Goal: Task Accomplishment & Management: Use online tool/utility

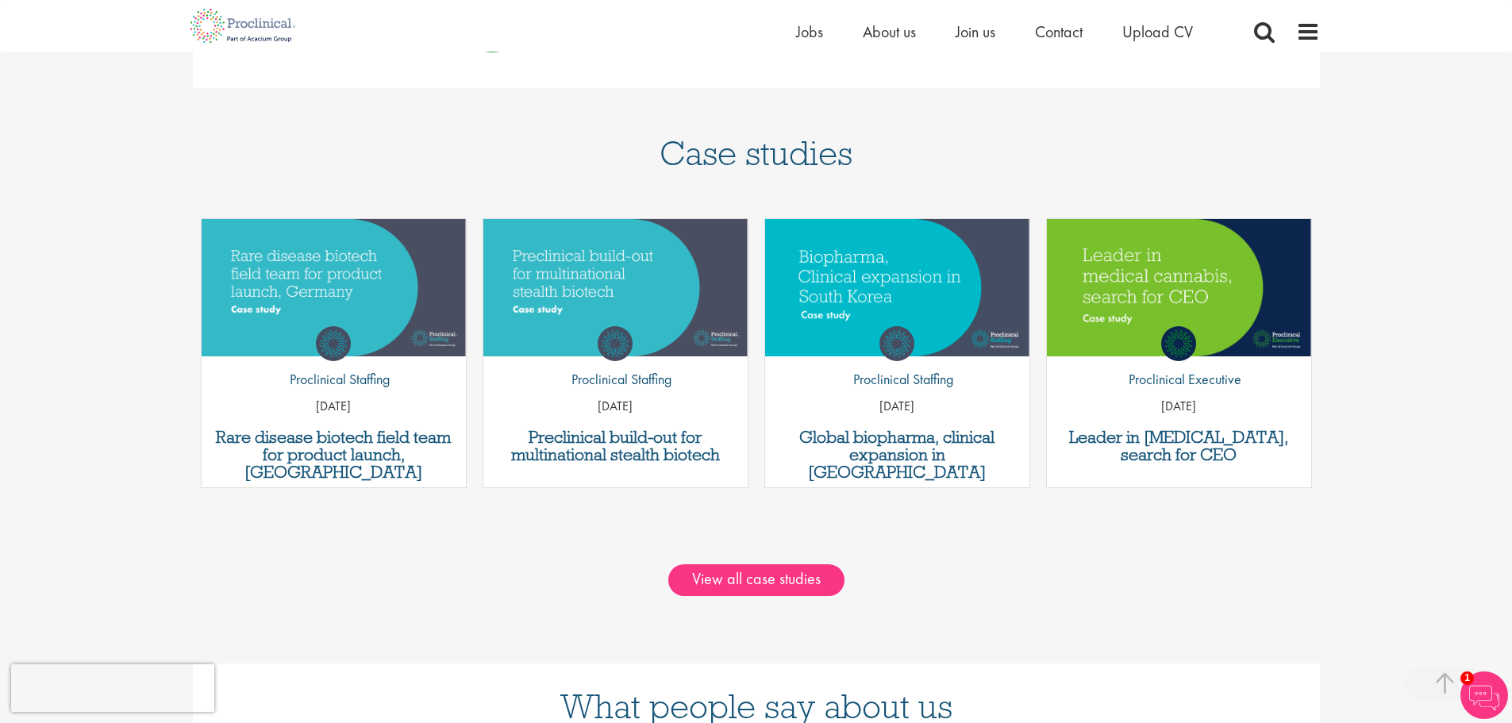
scroll to position [1111, 0]
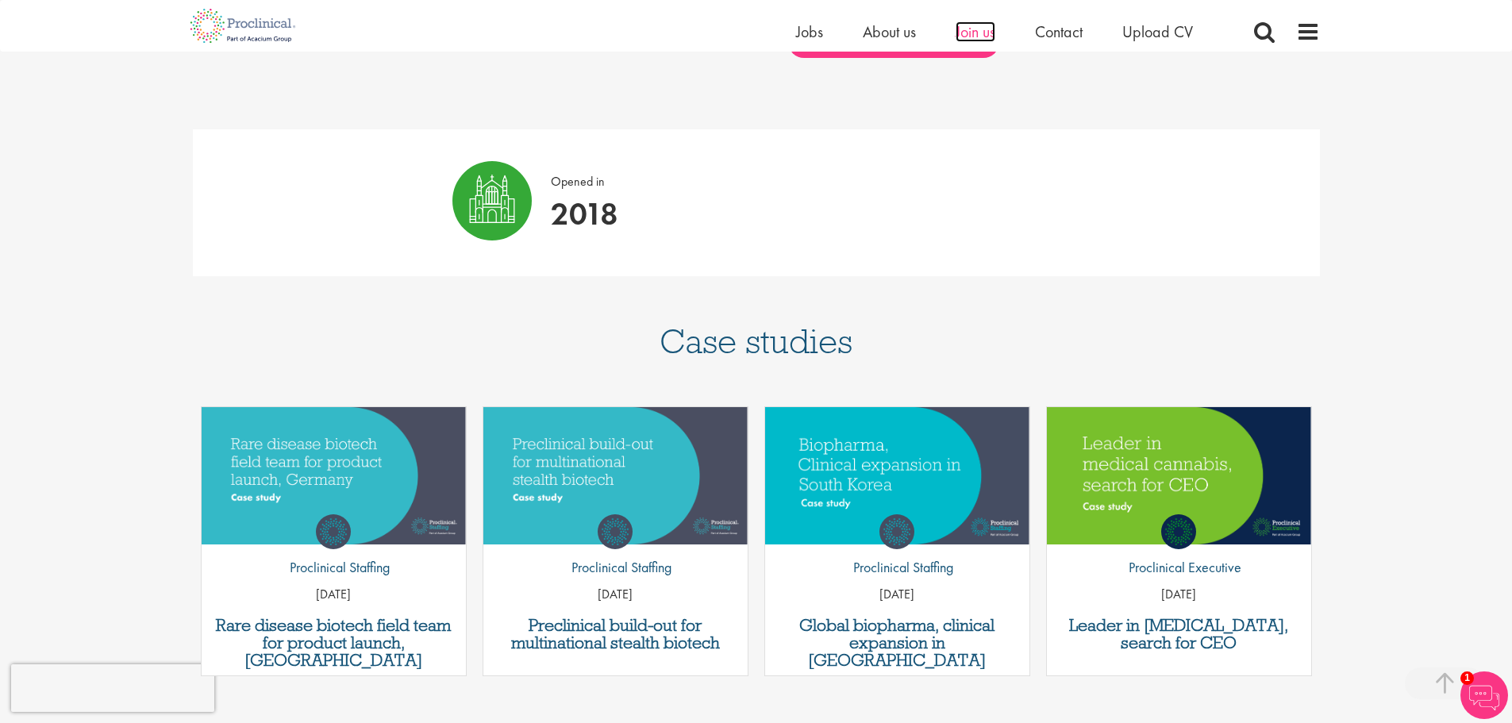
click at [975, 32] on span "Join us" at bounding box center [976, 31] width 40 height 21
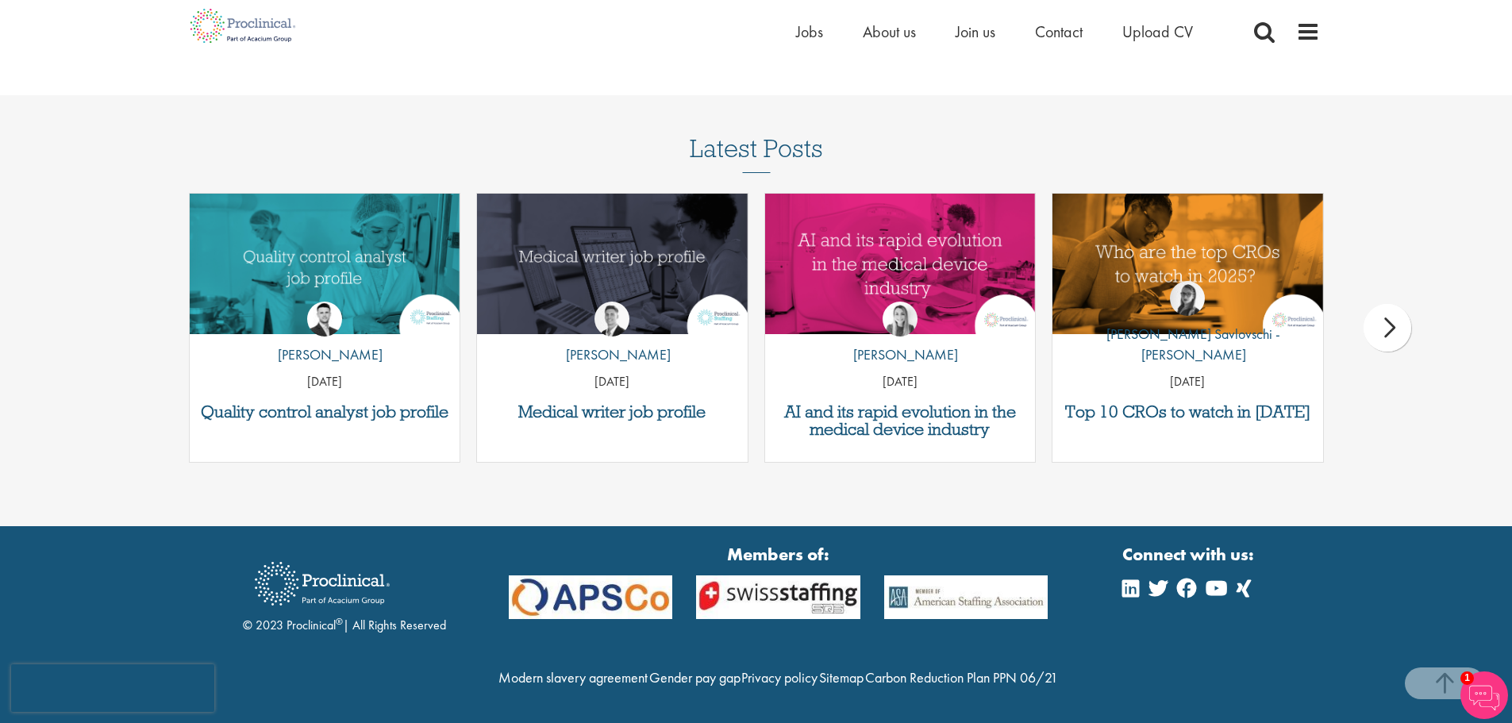
scroll to position [2061, 0]
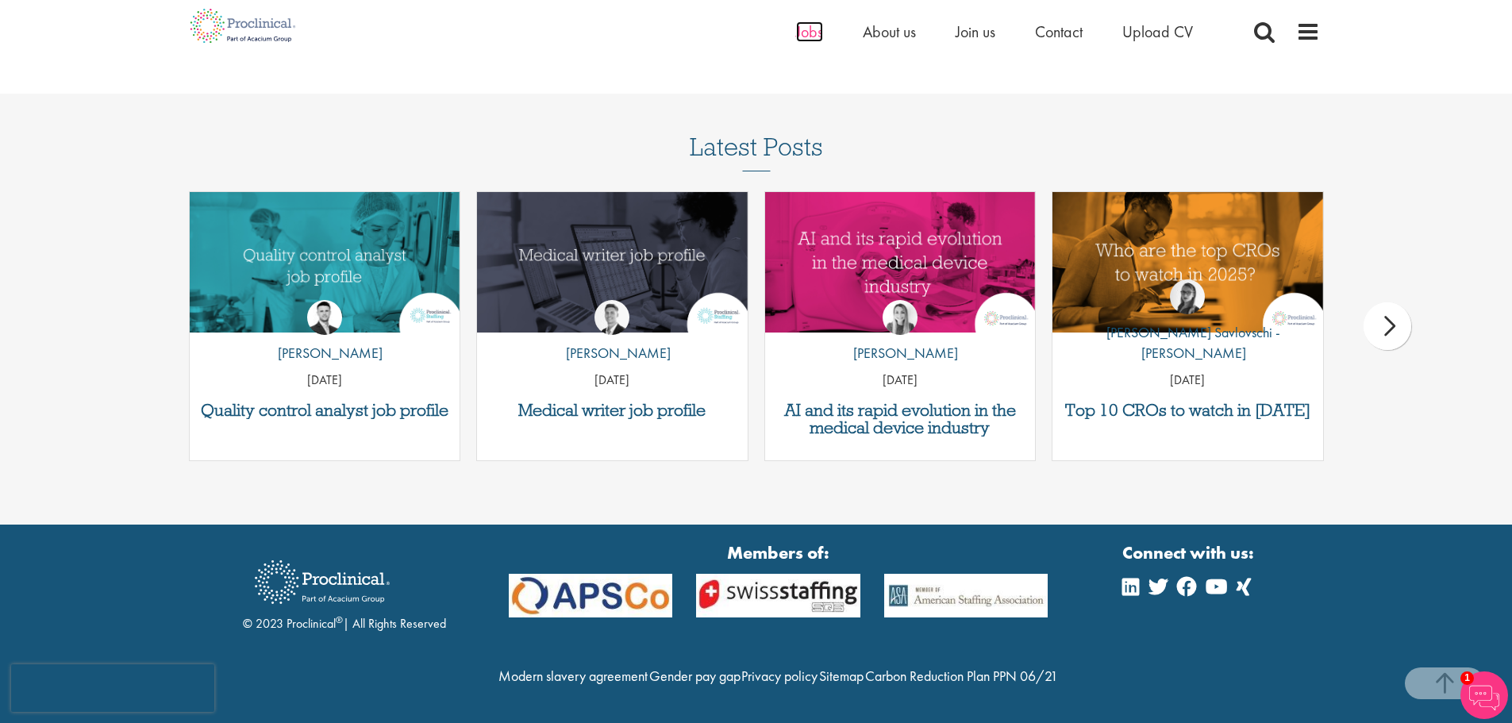
click at [808, 33] on span "Jobs" at bounding box center [809, 31] width 27 height 21
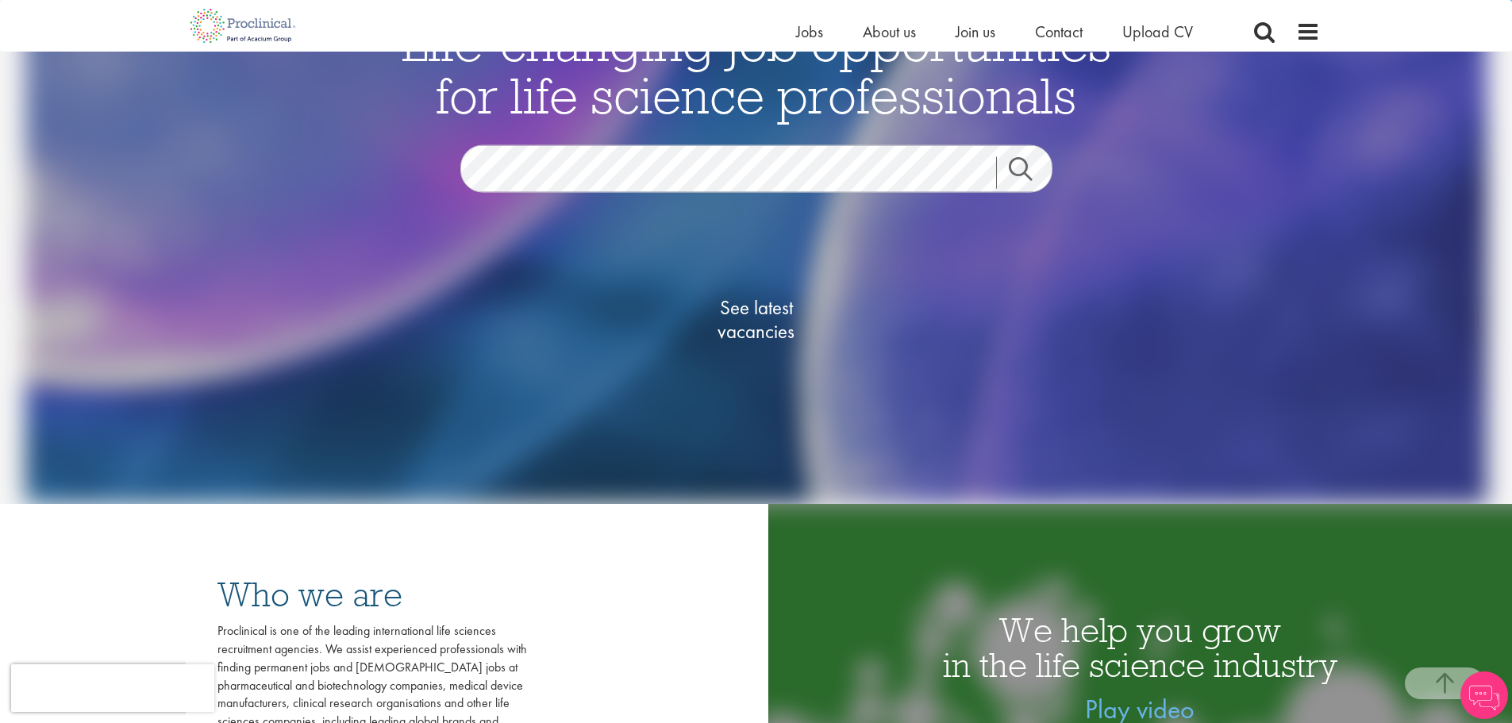
scroll to position [159, 0]
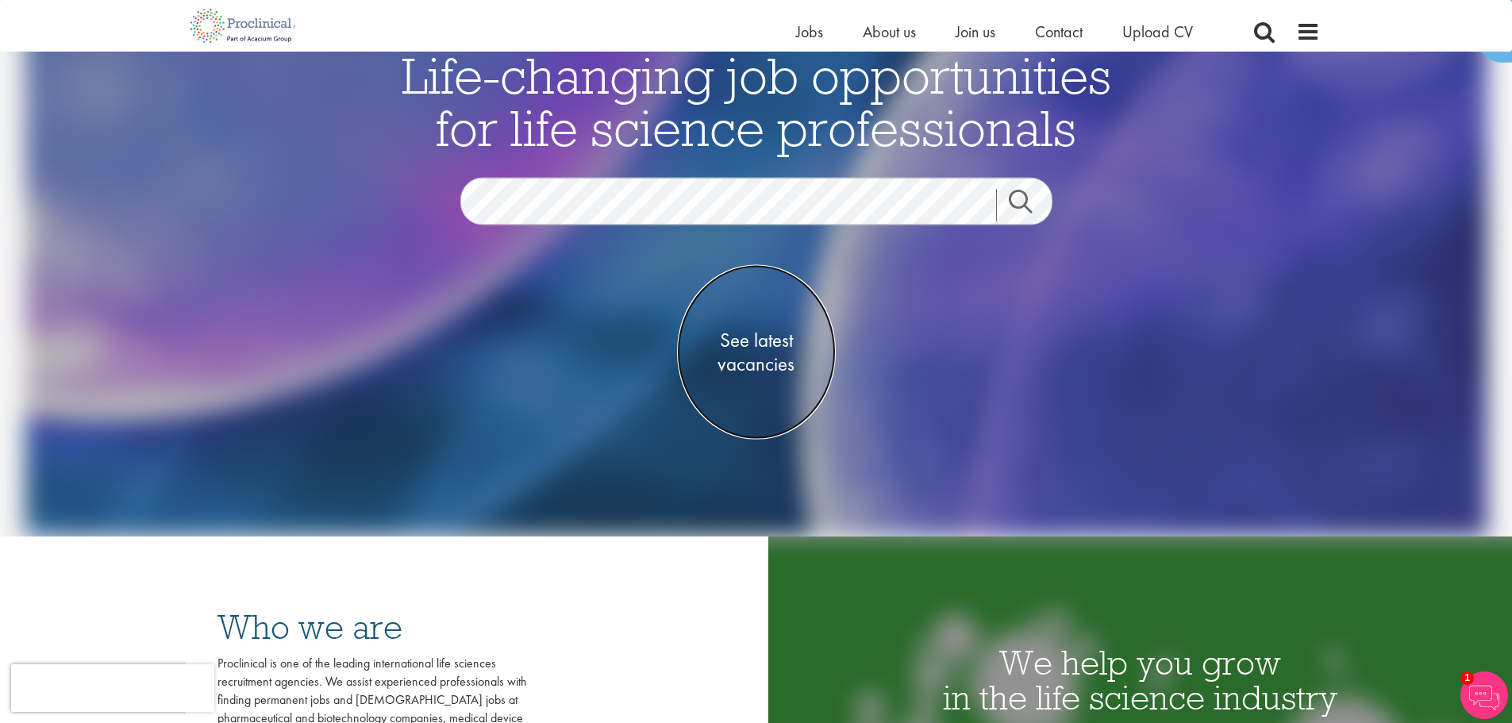
click at [741, 342] on span "See latest vacancies" at bounding box center [756, 353] width 159 height 48
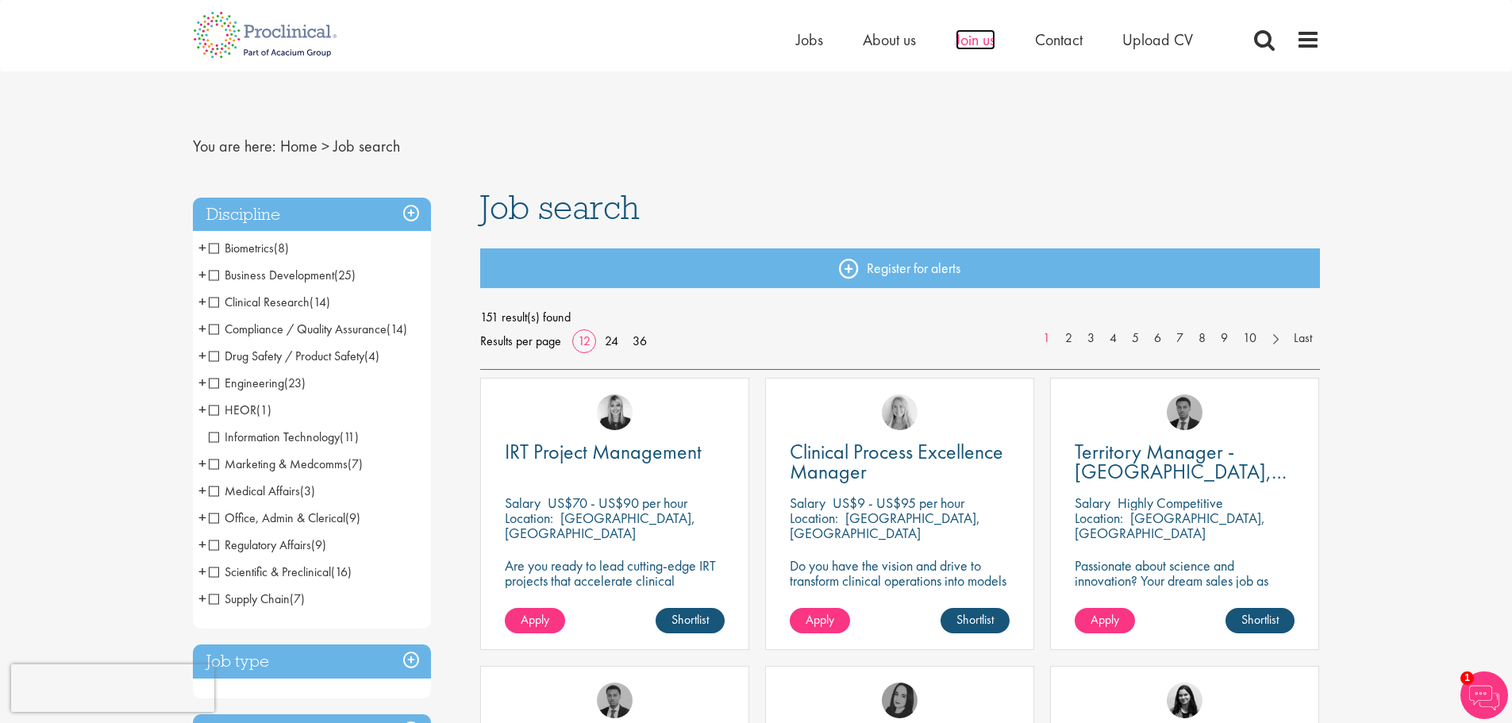
click at [979, 35] on span "Join us" at bounding box center [976, 39] width 40 height 21
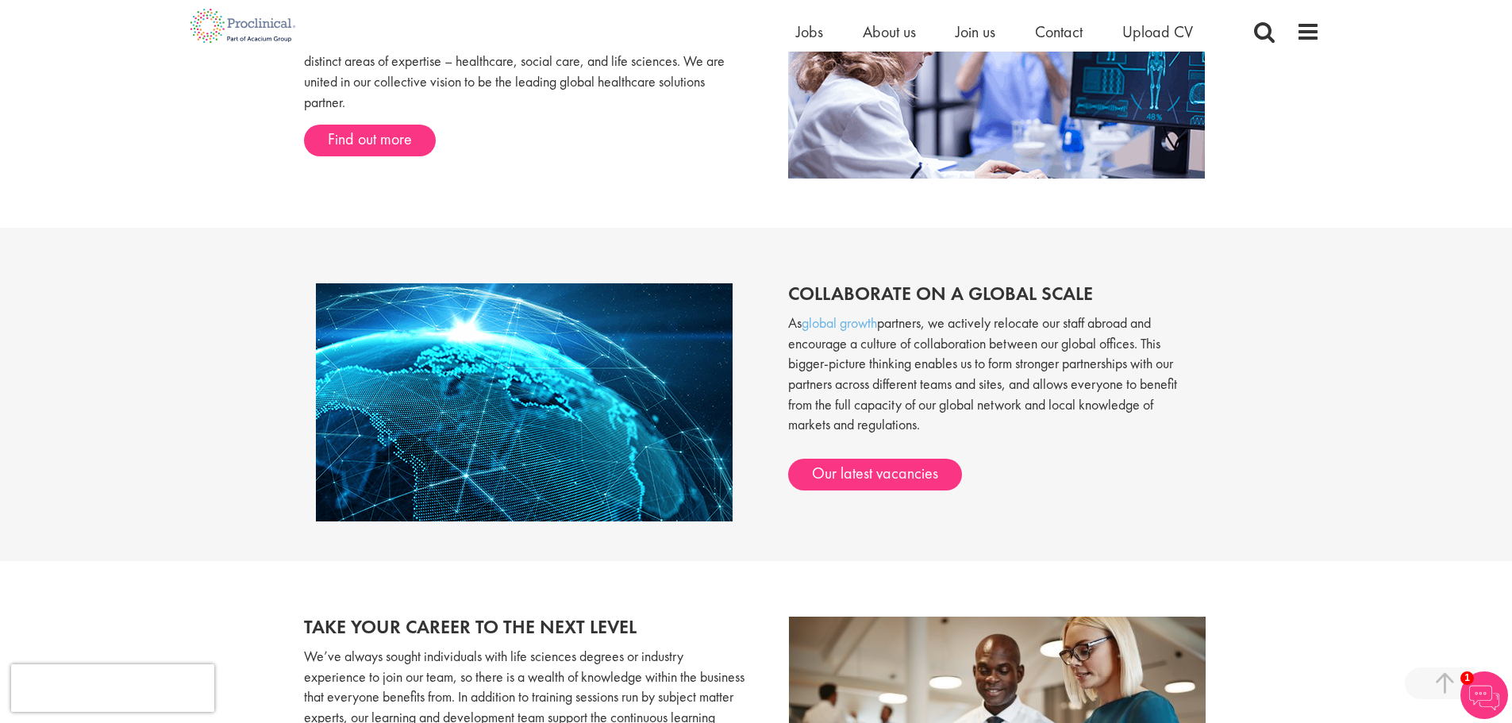
scroll to position [1188, 0]
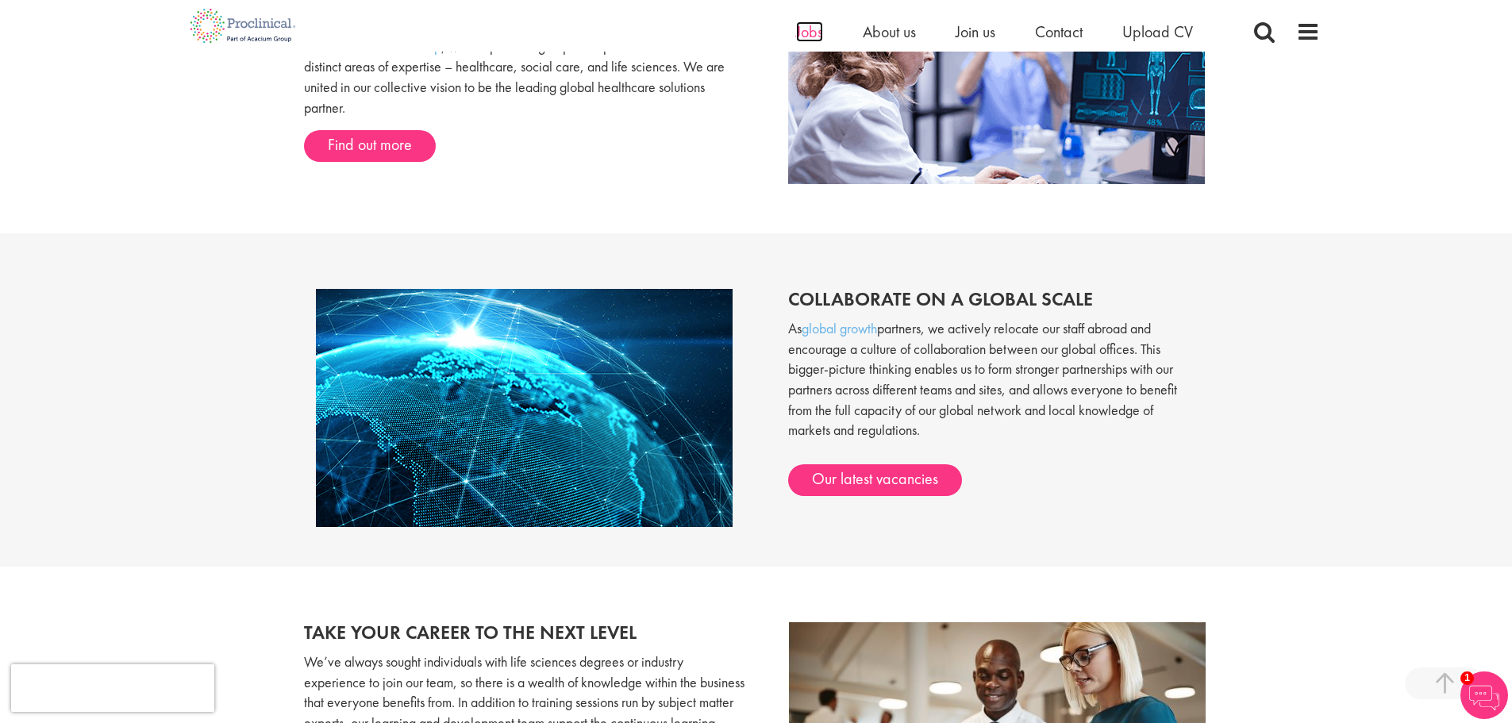
click at [806, 29] on span "Jobs" at bounding box center [809, 31] width 27 height 21
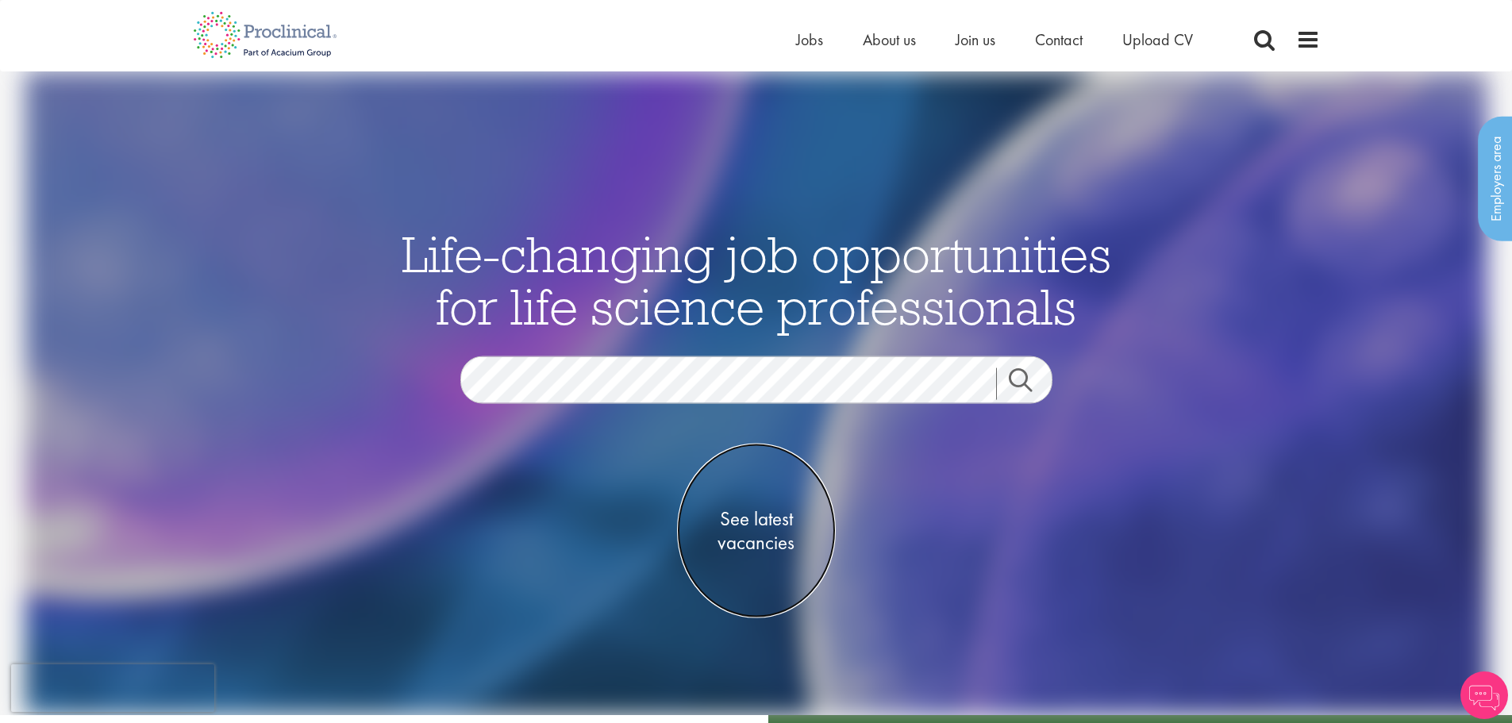
click at [756, 525] on span "See latest vacancies" at bounding box center [756, 531] width 159 height 48
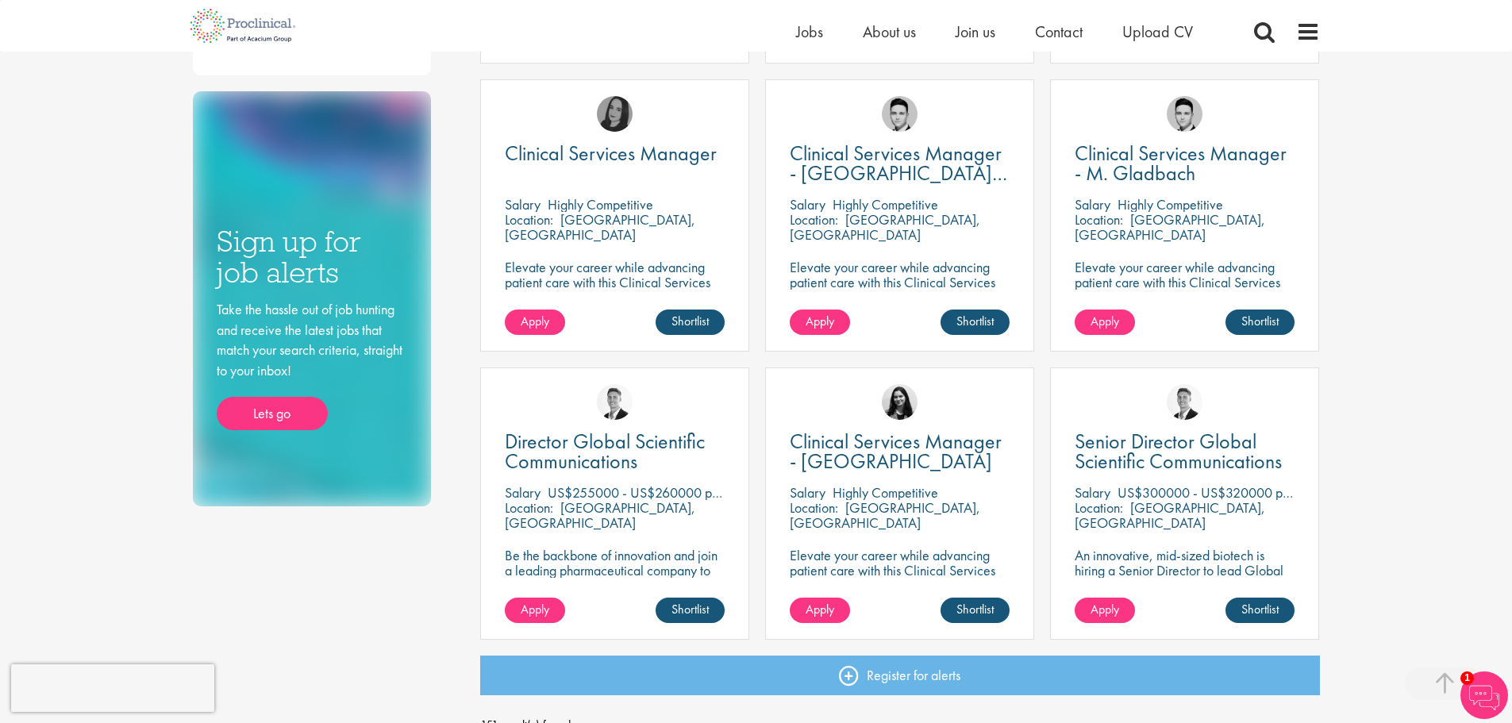
scroll to position [1191, 0]
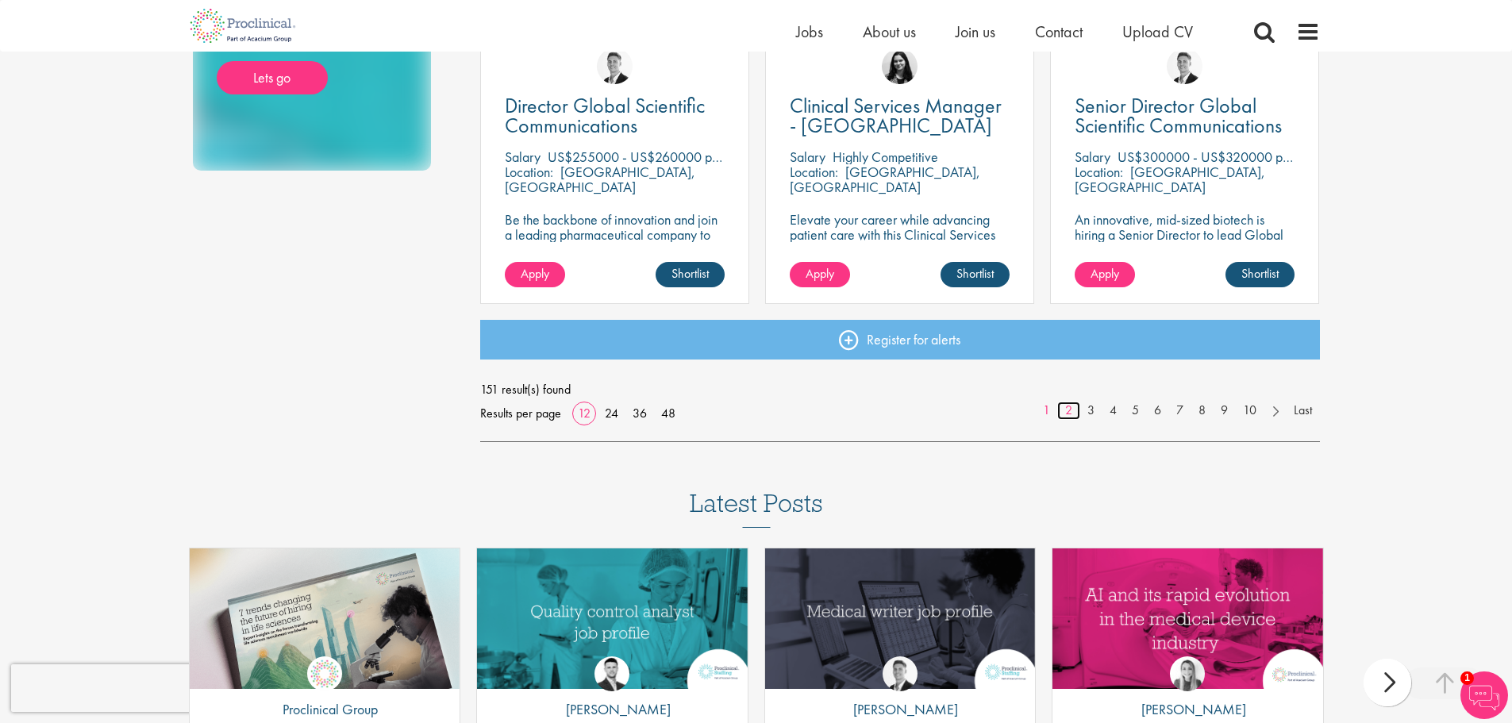
click at [1064, 410] on link "2" at bounding box center [1068, 411] width 23 height 18
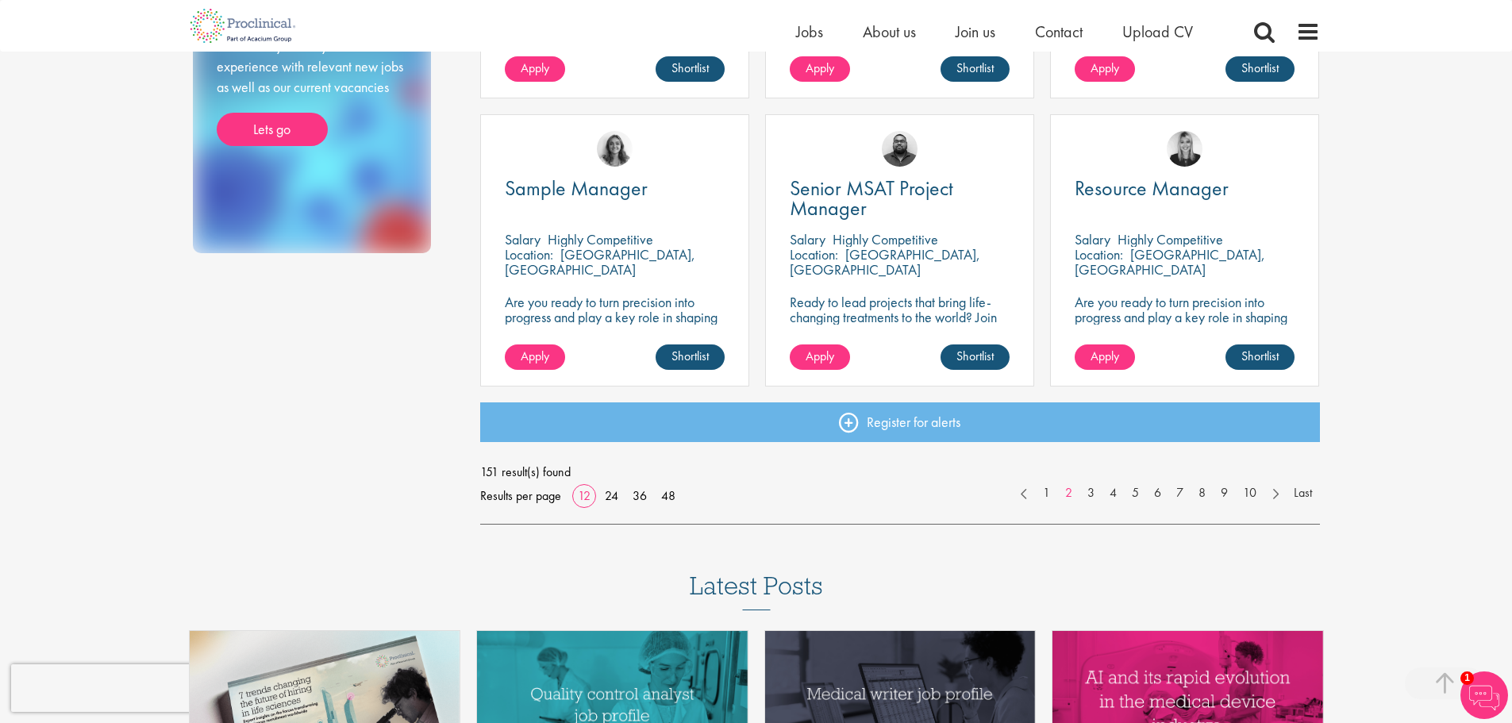
scroll to position [1111, 0]
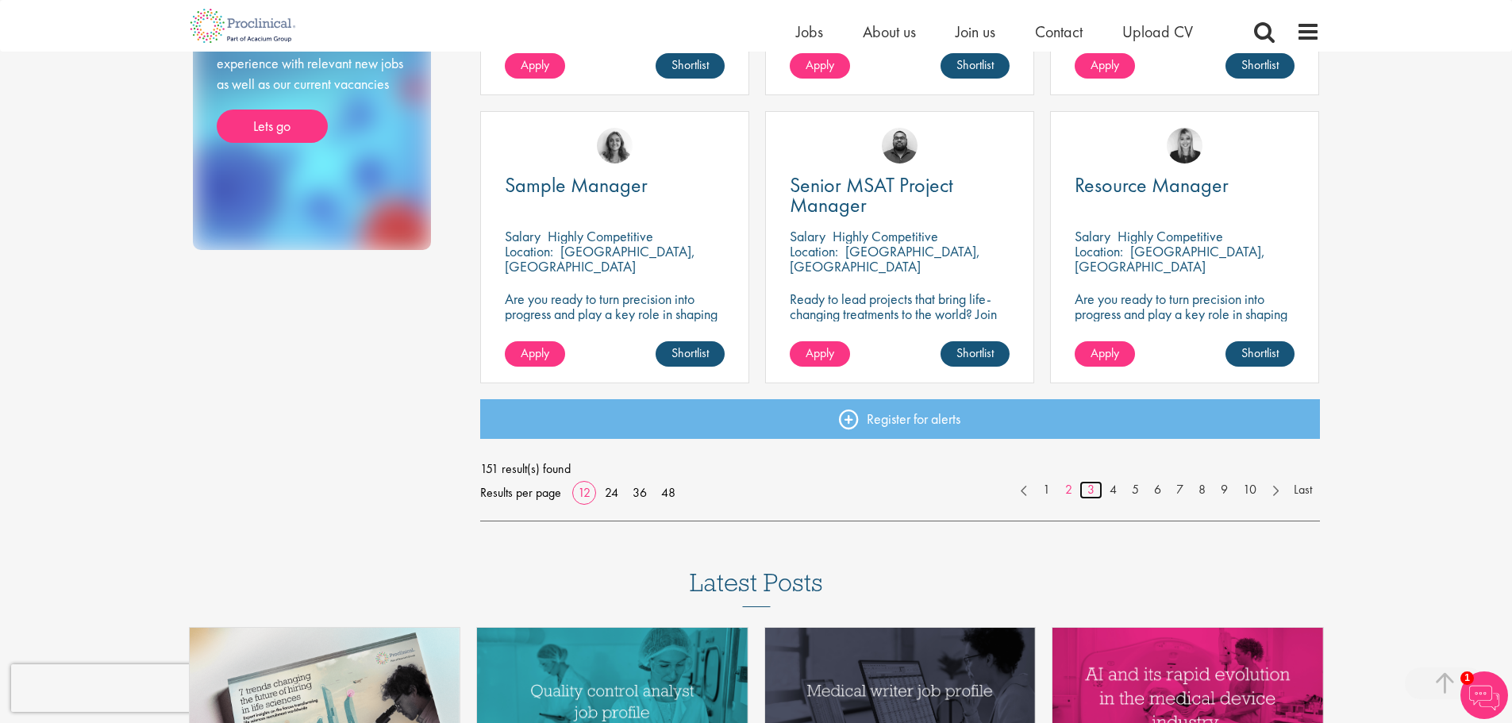
click at [1089, 495] on link "3" at bounding box center [1091, 490] width 23 height 18
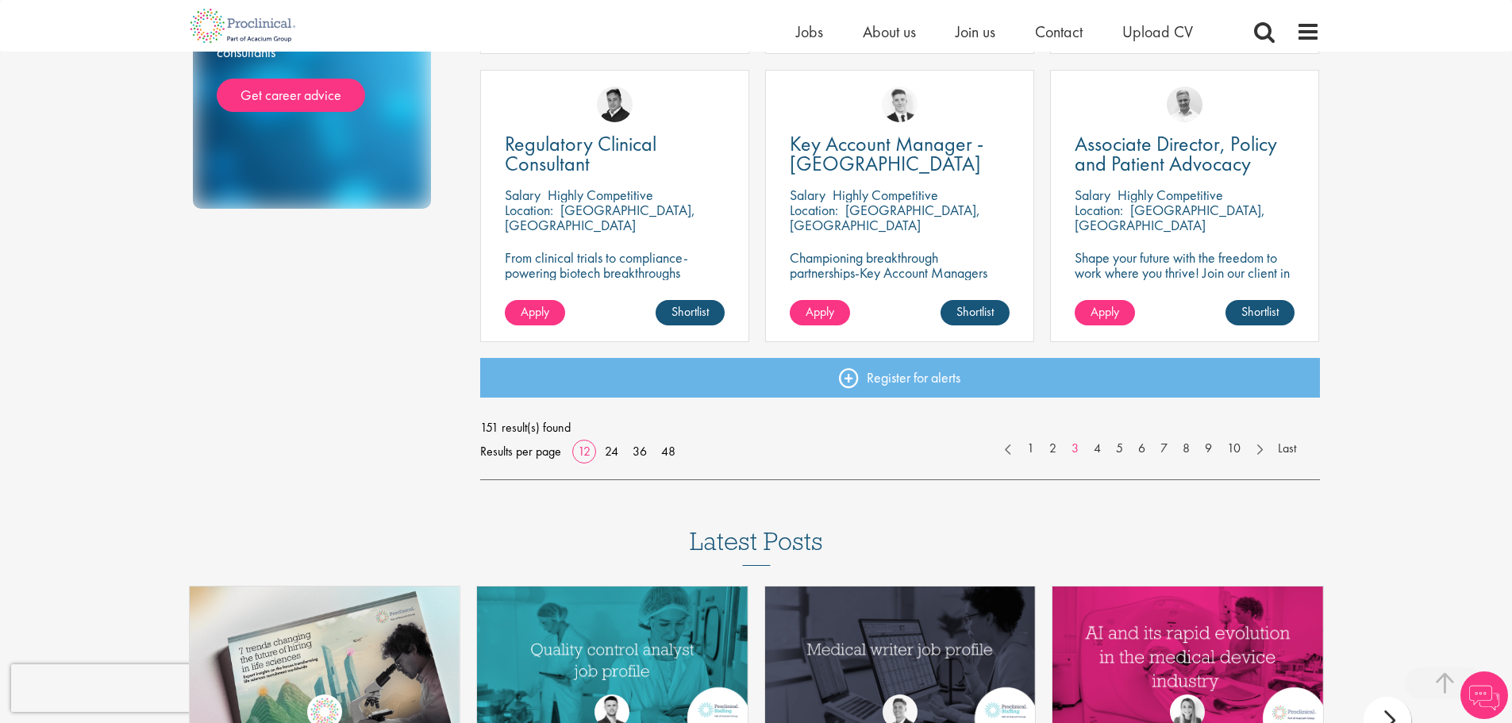
scroll to position [1270, 0]
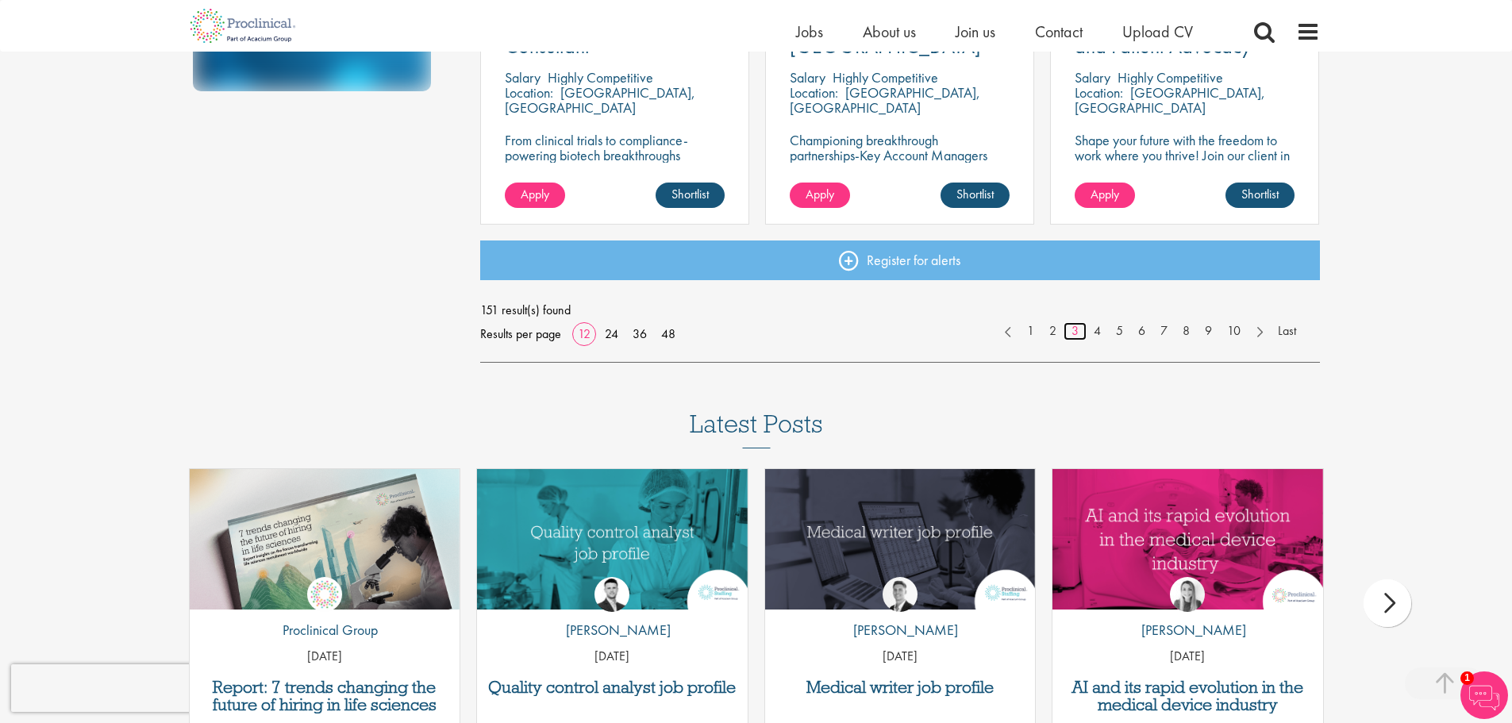
click at [1080, 323] on link "3" at bounding box center [1075, 331] width 23 height 18
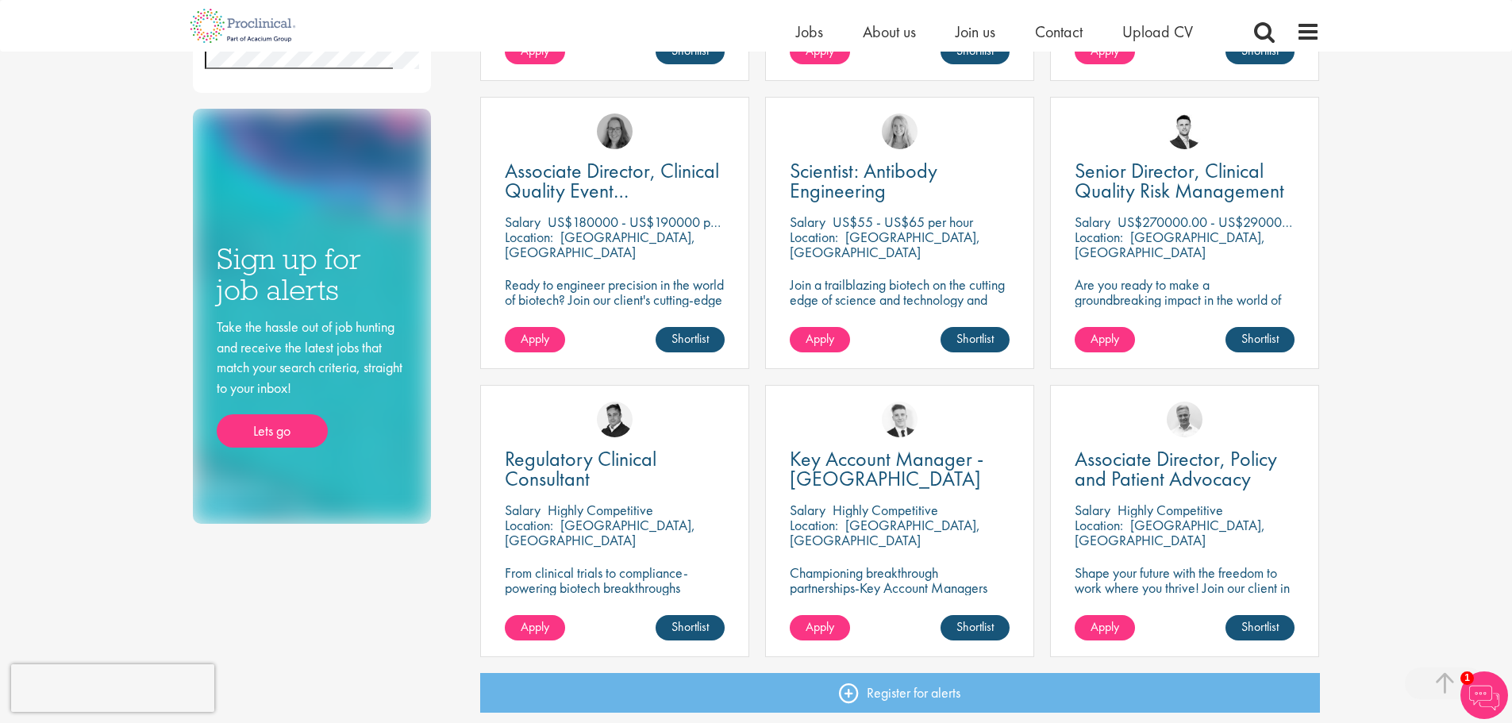
scroll to position [953, 0]
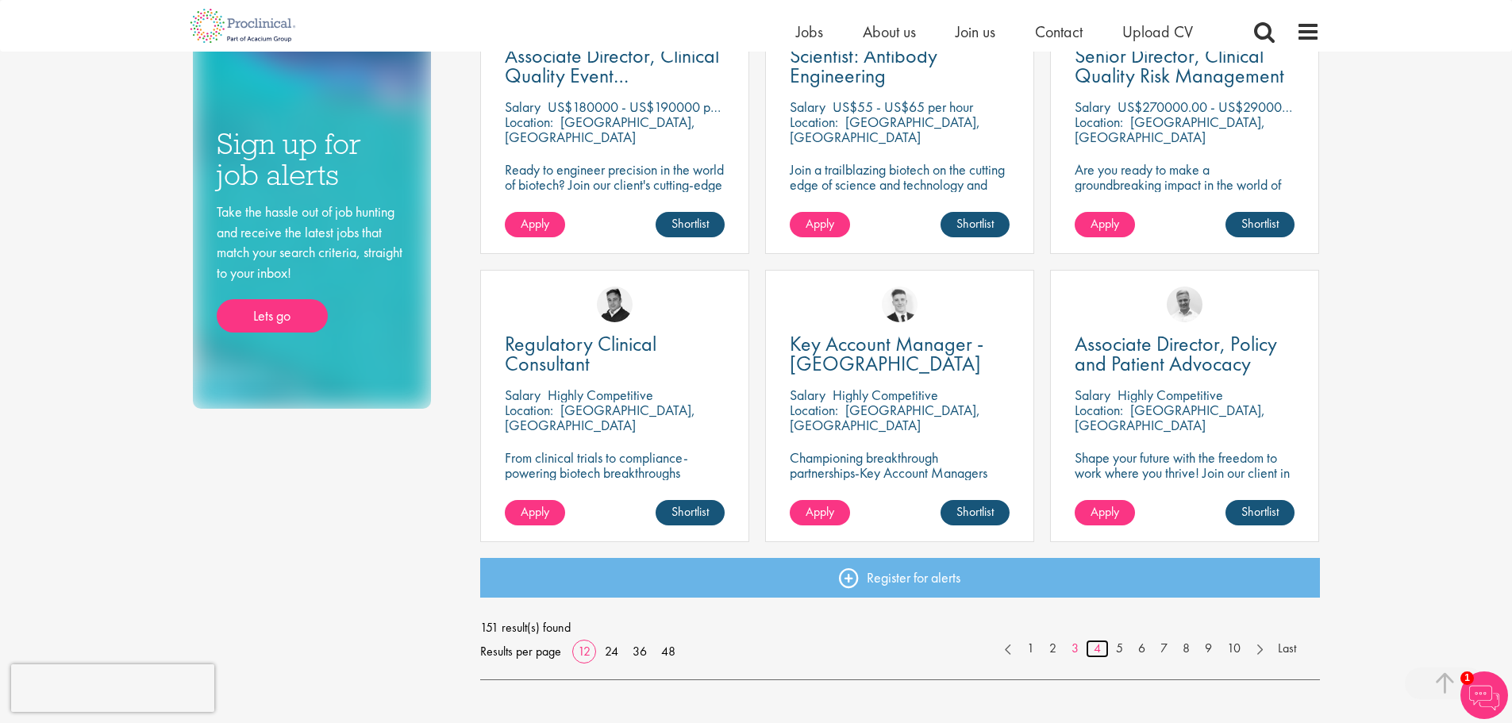
click at [1092, 645] on link "4" at bounding box center [1097, 649] width 23 height 18
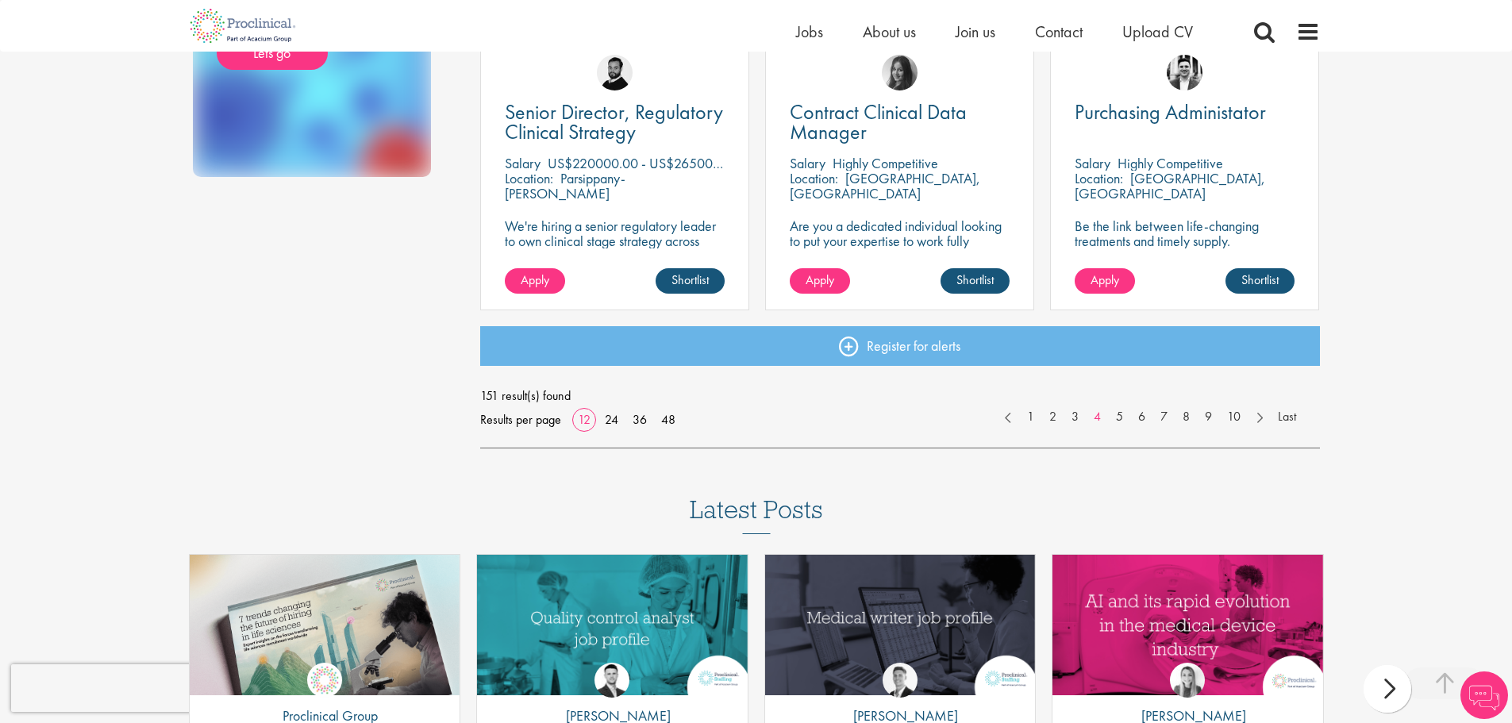
scroll to position [1191, 0]
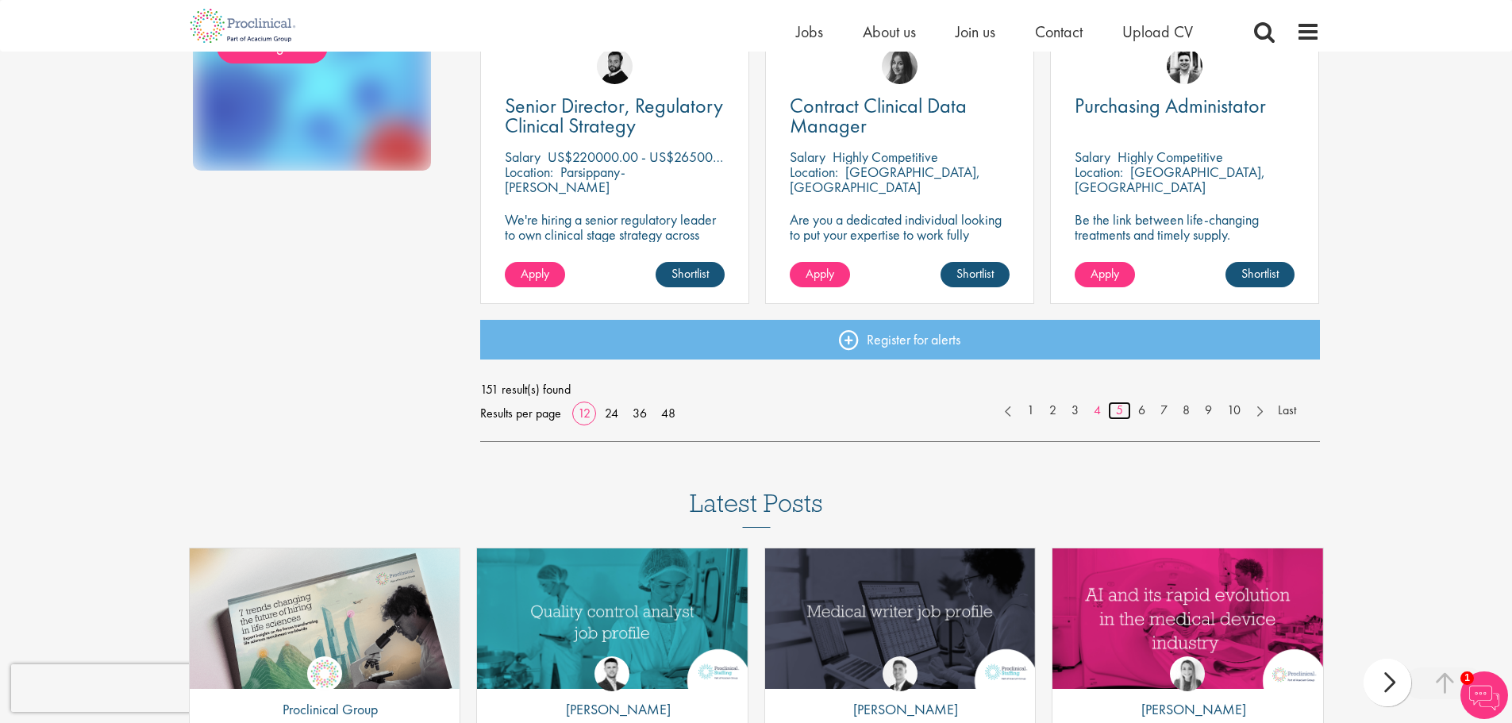
click at [1118, 407] on link "5" at bounding box center [1119, 411] width 23 height 18
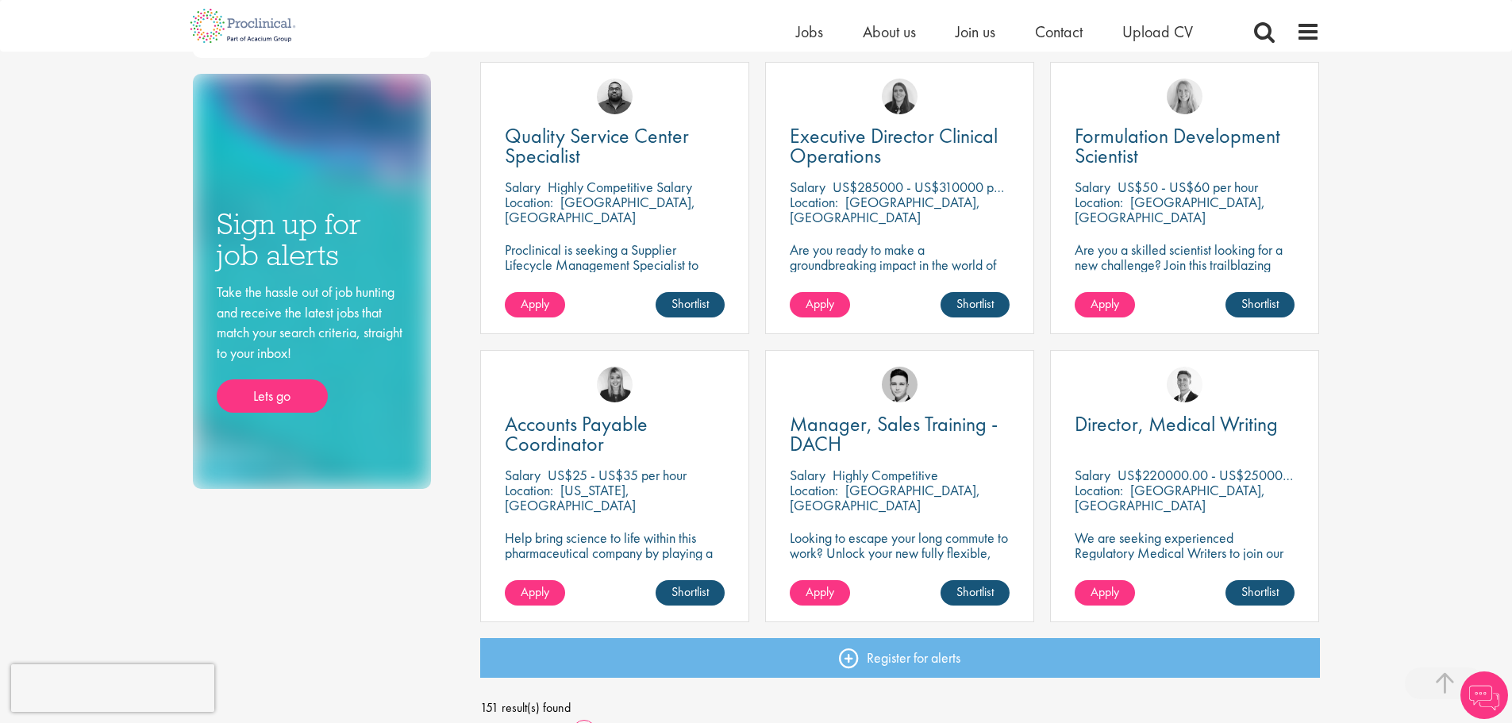
scroll to position [953, 0]
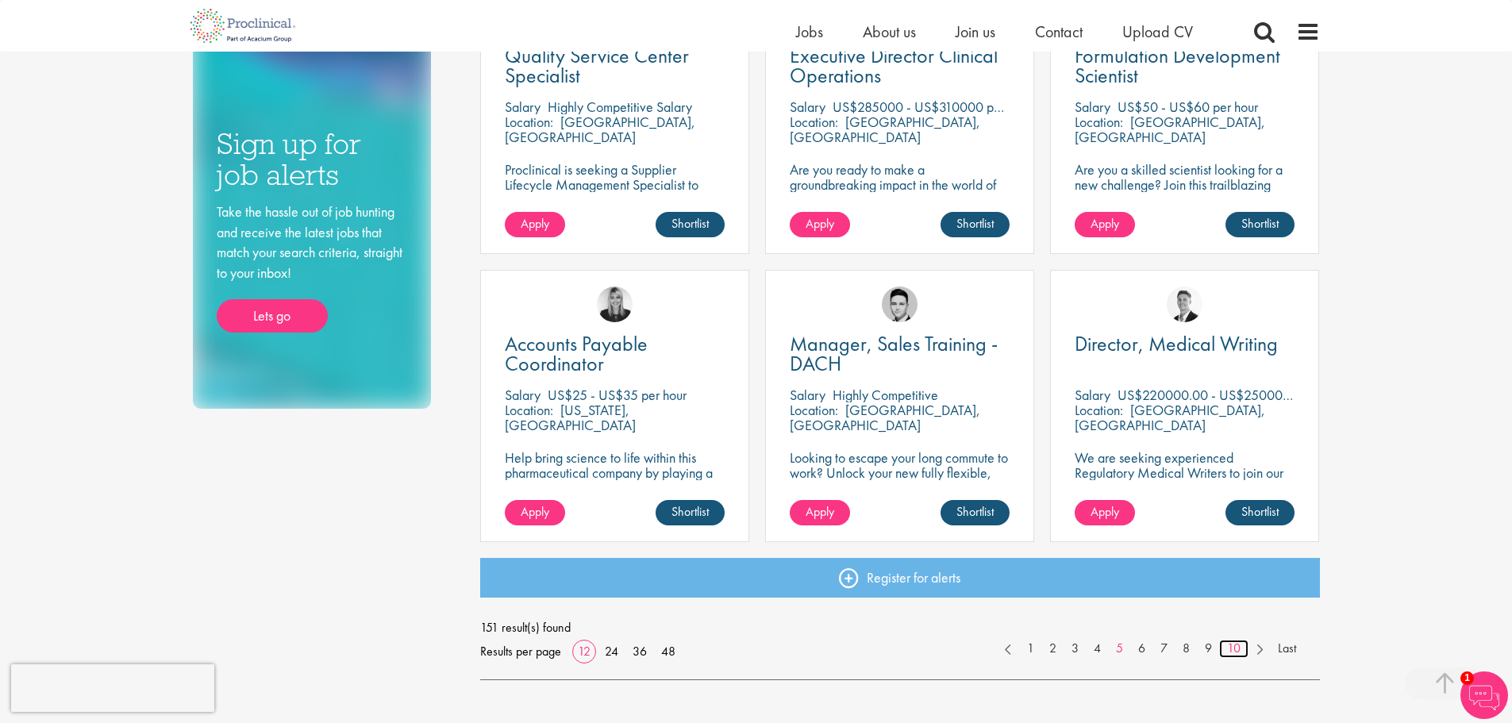
click at [1229, 643] on link "10" at bounding box center [1233, 649] width 29 height 18
